Goal: Information Seeking & Learning: Learn about a topic

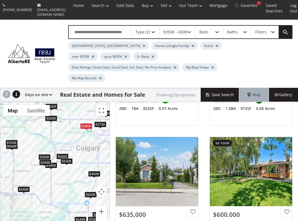
click at [53, 104] on div "$650K" at bounding box center [51, 107] width 12 height 6
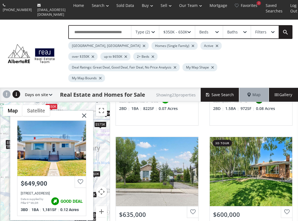
click at [83, 111] on img at bounding box center [82, 118] width 14 height 14
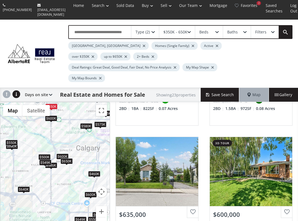
click at [109, 110] on div "$635K" at bounding box center [106, 113] width 12 height 6
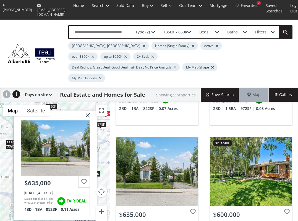
click at [89, 111] on img at bounding box center [86, 118] width 14 height 14
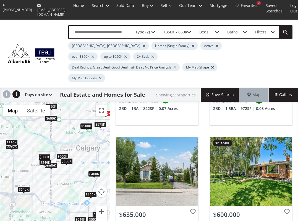
click at [13, 140] on div "$550K" at bounding box center [12, 143] width 12 height 6
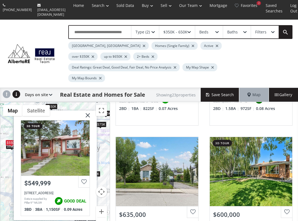
click at [7, 155] on div "$650K $586K $599K $550K $600K $649K $500K $460K $635K $600K $650K $600K $580K $…" at bounding box center [55, 168] width 110 height 133
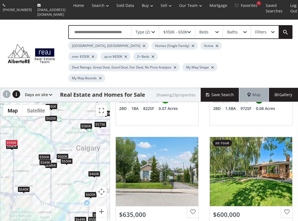
click at [22, 187] on div "$640K" at bounding box center [24, 190] width 12 height 6
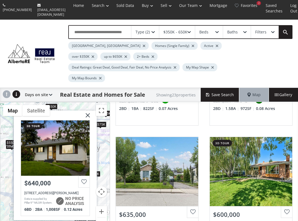
click at [9, 155] on div "$650K $586K $599K $550K $600K $649K $500K $460K $635K $600K $650K $600K $580K $…" at bounding box center [55, 168] width 110 height 133
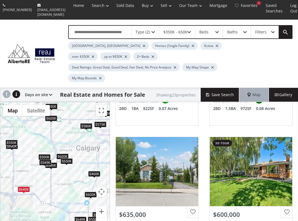
click at [90, 192] on div "$600K" at bounding box center [91, 195] width 12 height 6
